Goal: Find specific page/section: Find specific page/section

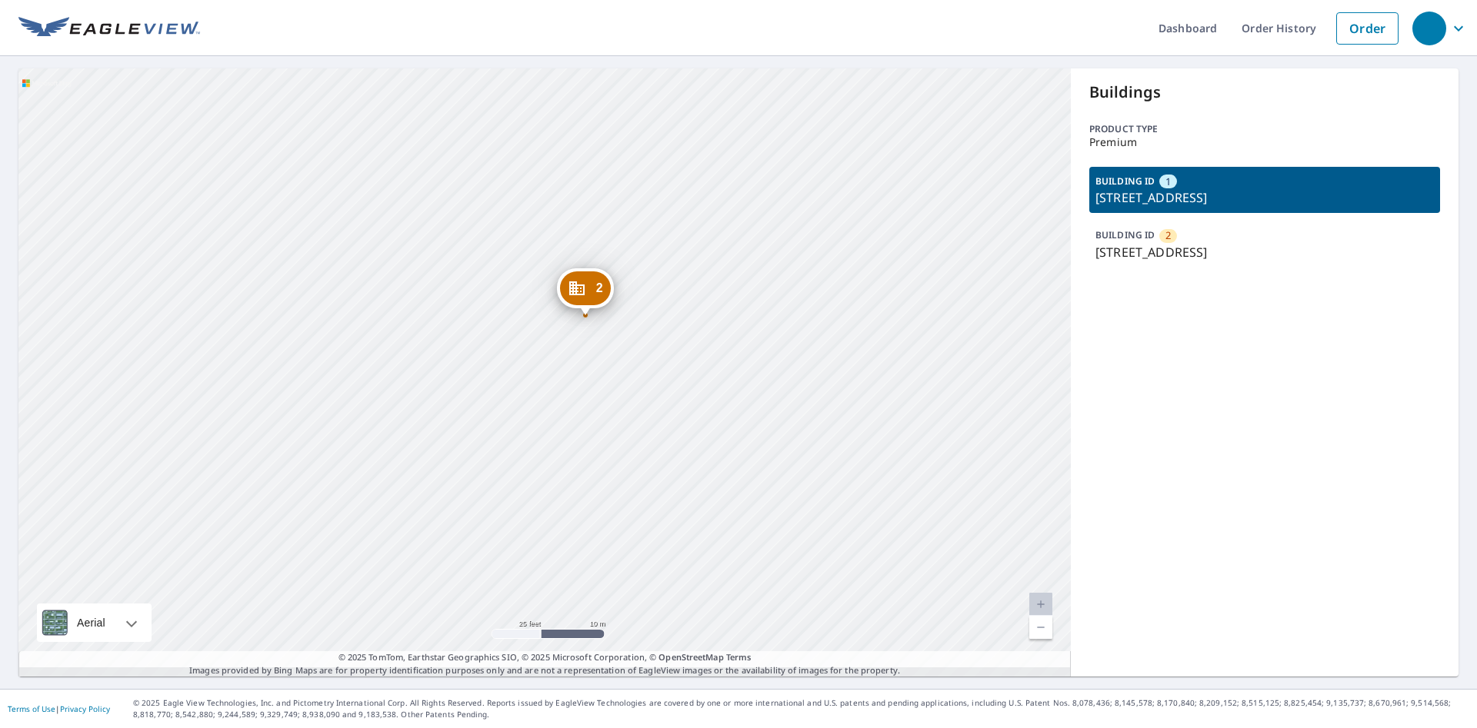
drag, startPoint x: 767, startPoint y: 295, endPoint x: 690, endPoint y: 432, distance: 156.4
click at [690, 432] on div "2 [STREET_ADDRESS][PERSON_NAME] 1 [STREET_ADDRESS]" at bounding box center [544, 372] width 1052 height 608
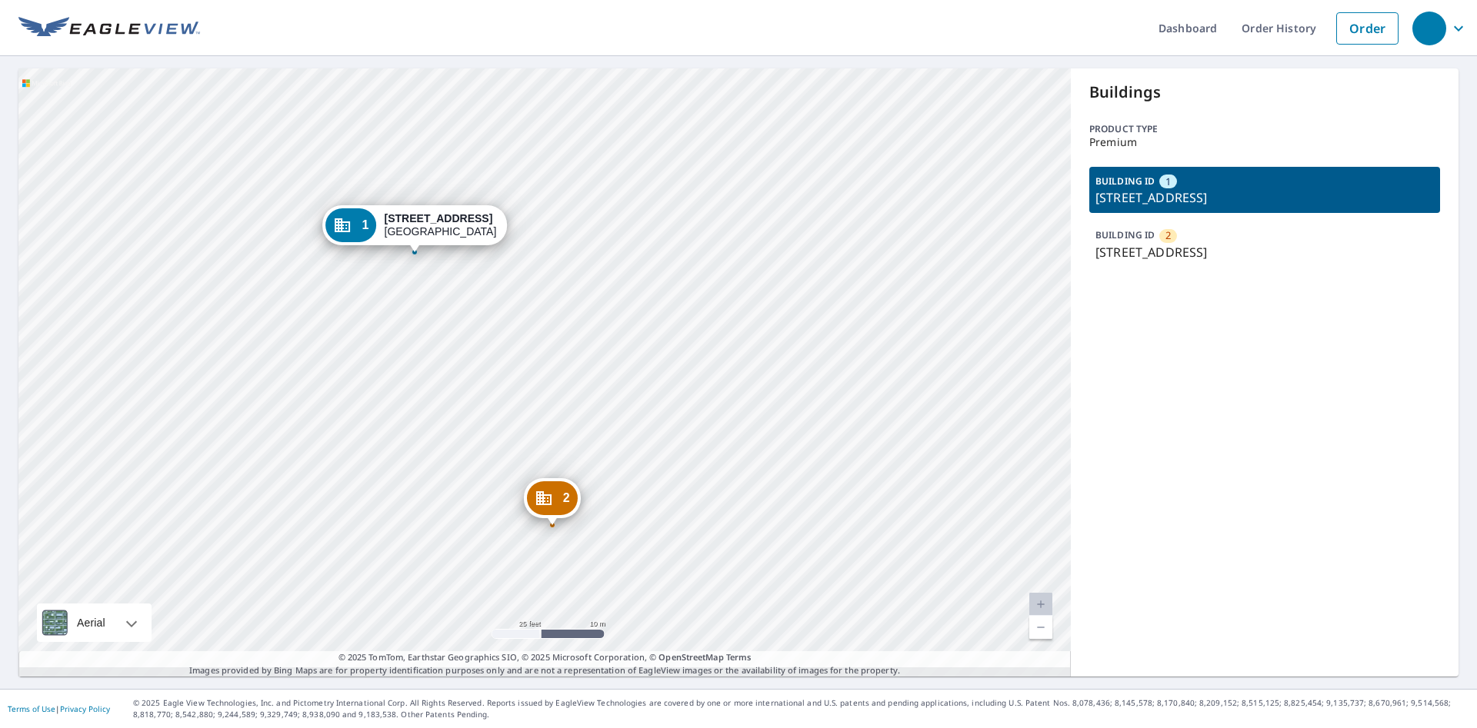
drag, startPoint x: 623, startPoint y: 369, endPoint x: 637, endPoint y: 410, distance: 43.1
click at [639, 417] on div "2 [STREET_ADDRESS][PERSON_NAME] 1 [STREET_ADDRESS]" at bounding box center [544, 372] width 1052 height 608
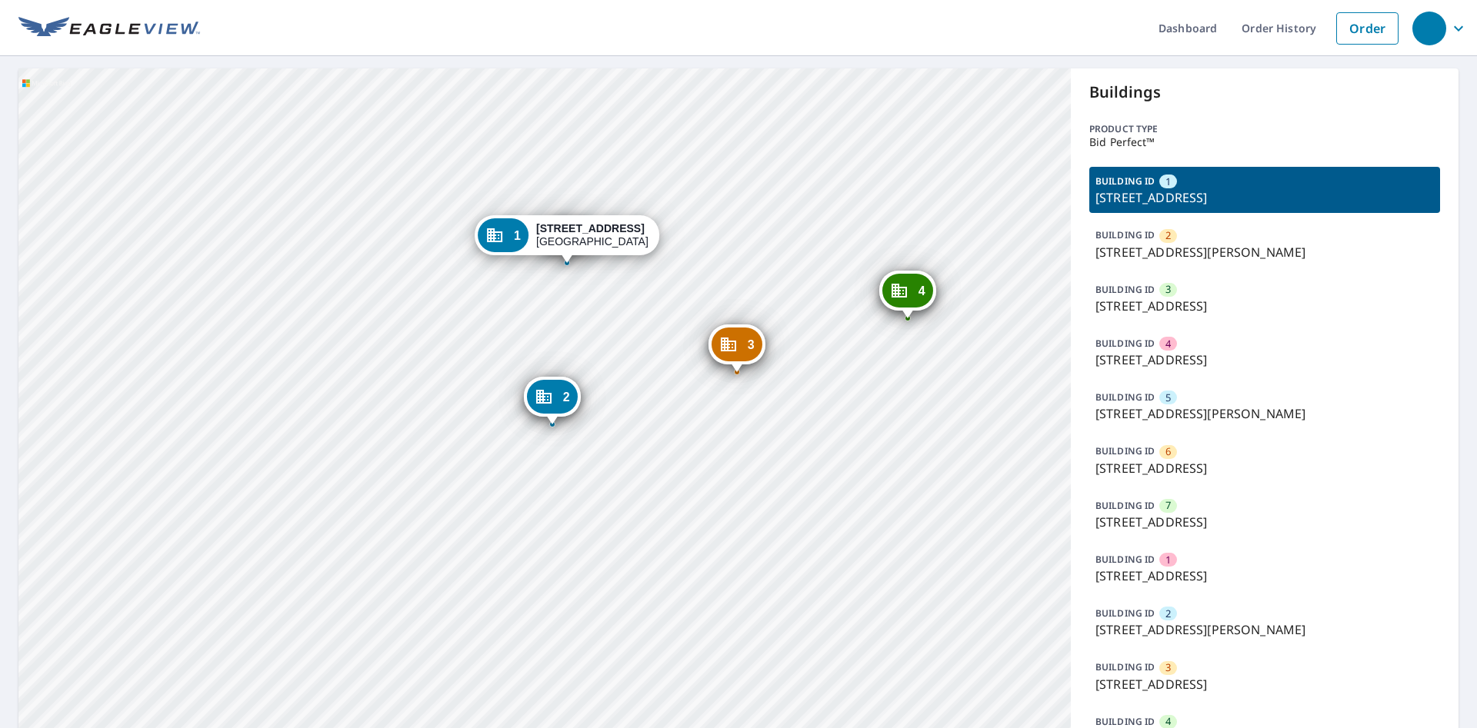
drag, startPoint x: 726, startPoint y: 177, endPoint x: 731, endPoint y: 154, distance: 23.5
click at [701, 223] on div "2 [STREET_ADDRESS][PERSON_NAME] 3 [STREET_ADDRESS] 4 [STREET_ADDRESS] 5 [STREET…" at bounding box center [544, 498] width 1052 height 860
